Goal: Book appointment/travel/reservation

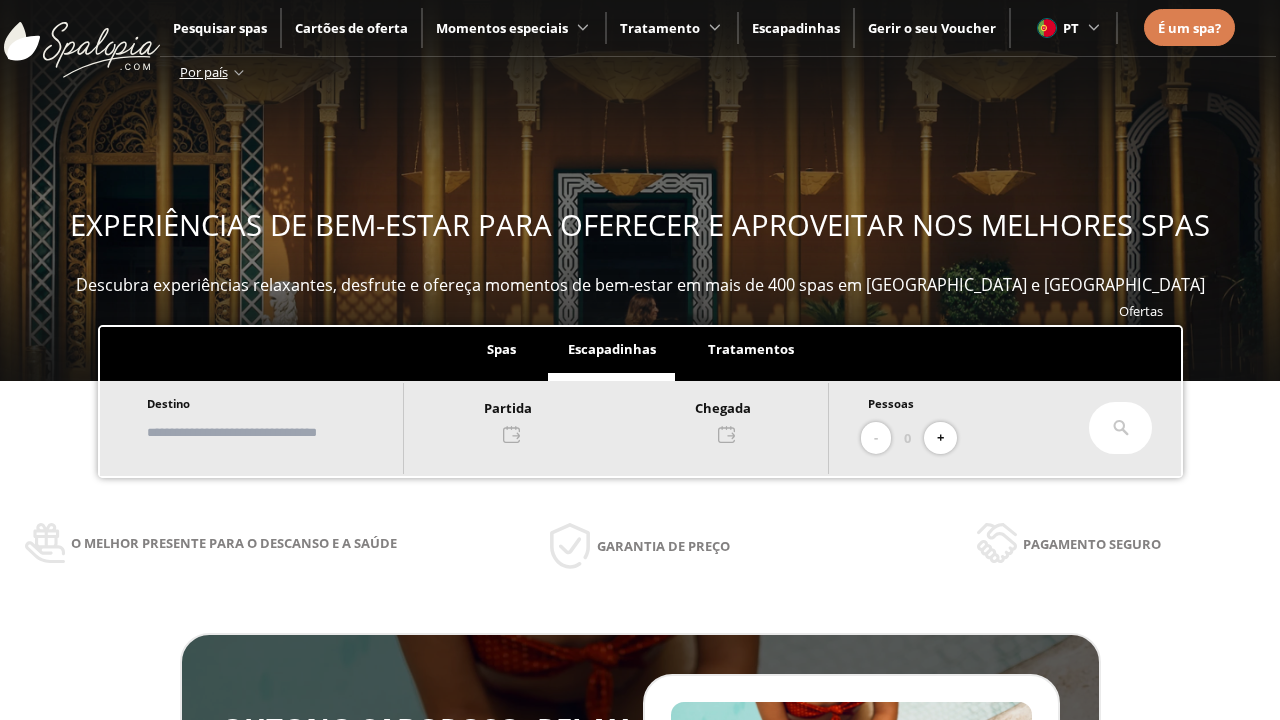
click at [282, 432] on input "text" at bounding box center [265, 432] width 249 height 35
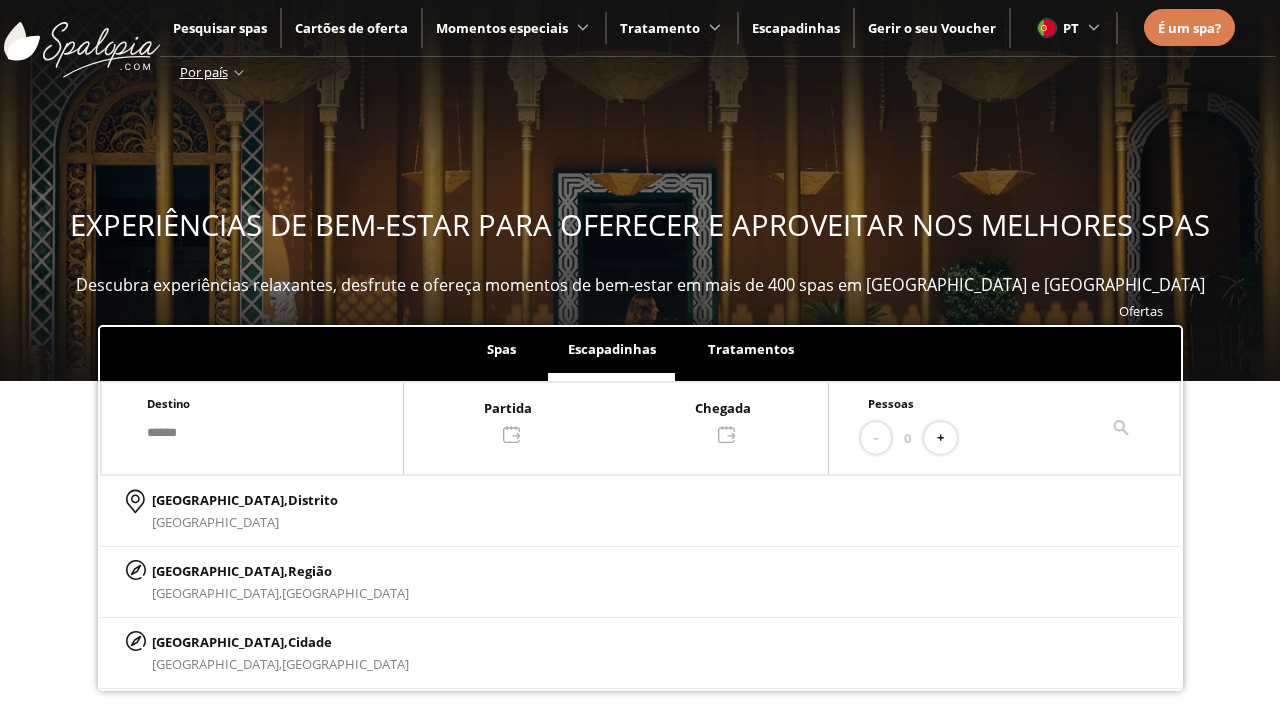
type input "******"
click at [200, 641] on p "[GEOGRAPHIC_DATA], Cidade" at bounding box center [280, 642] width 257 height 22
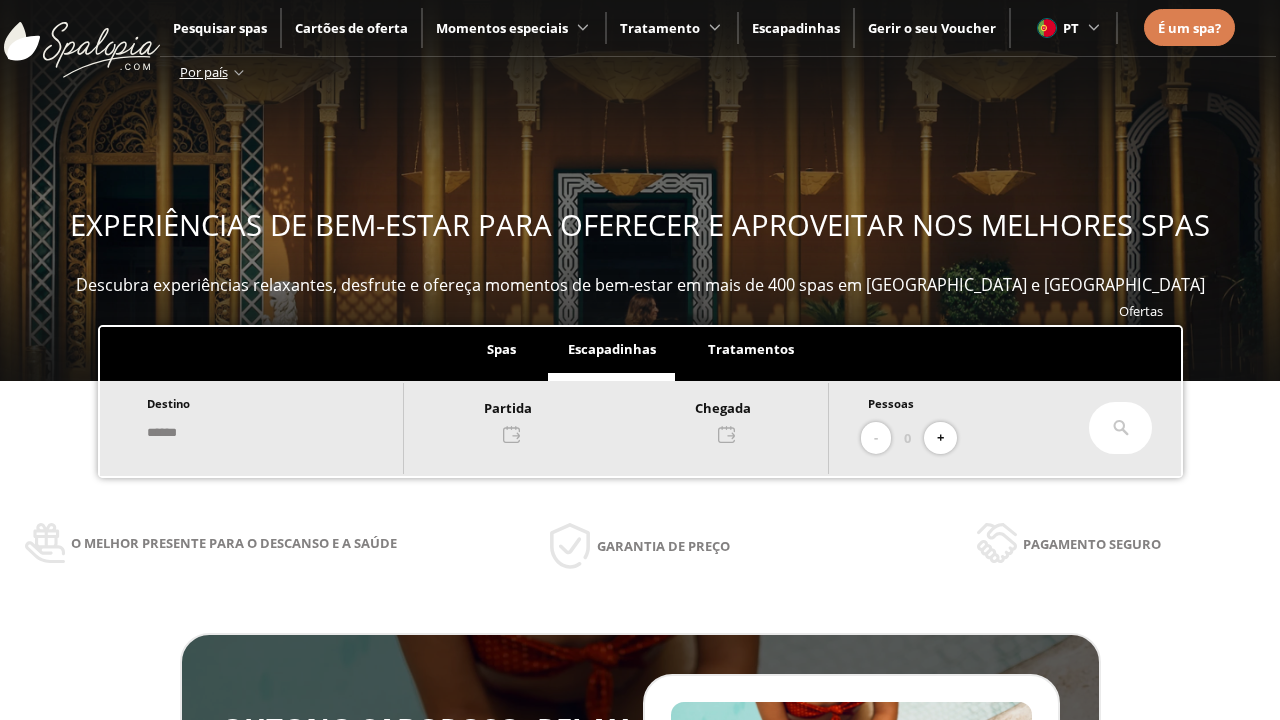
click at [636, 419] on div at bounding box center [616, 420] width 424 height 48
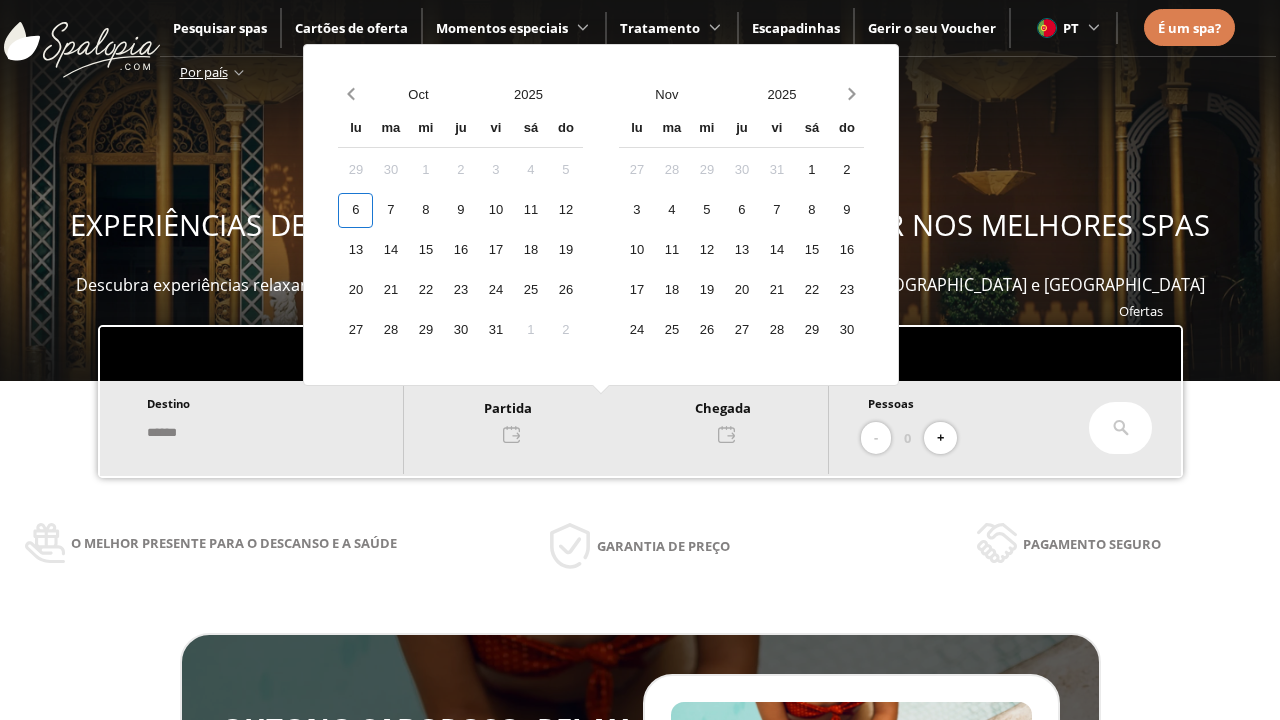
click at [443, 210] on div "8" at bounding box center [425, 210] width 35 height 35
click at [478, 210] on div "9" at bounding box center [460, 210] width 35 height 35
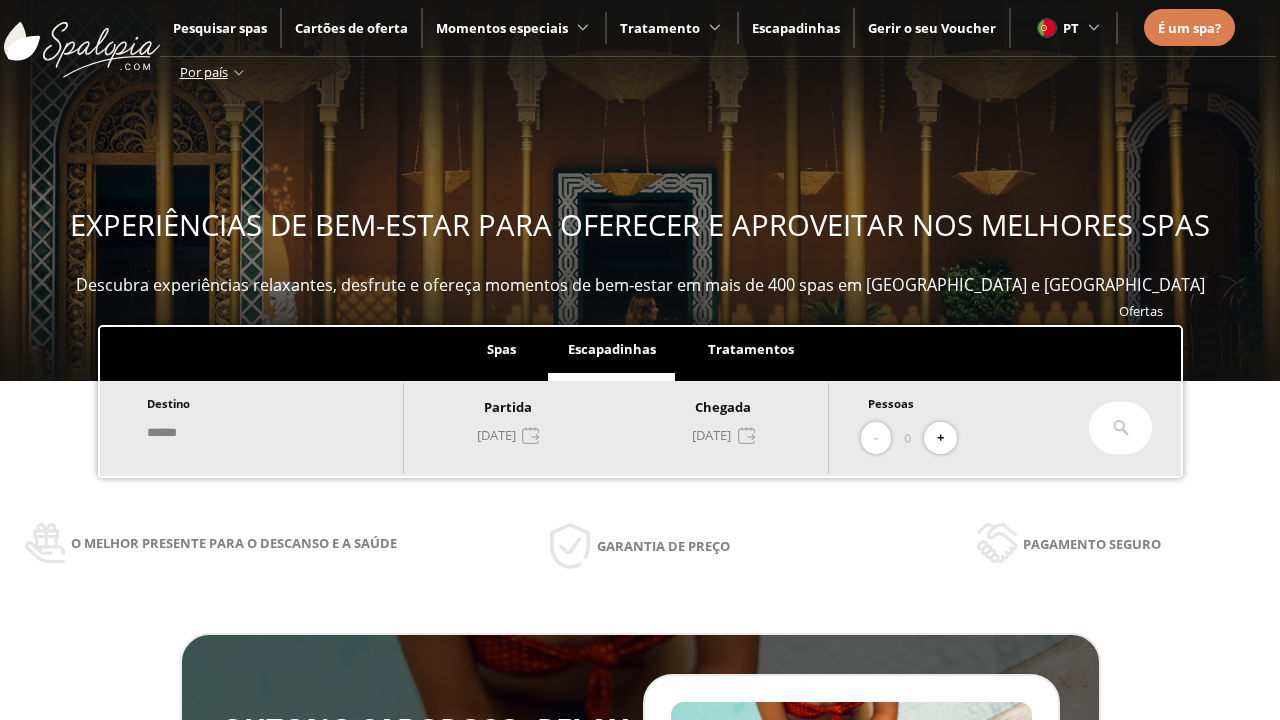
click at [947, 438] on button "+" at bounding box center [940, 438] width 33 height 33
click at [1121, 428] on icon at bounding box center [1121, 428] width 16 height 16
